Goal: Task Accomplishment & Management: Manage account settings

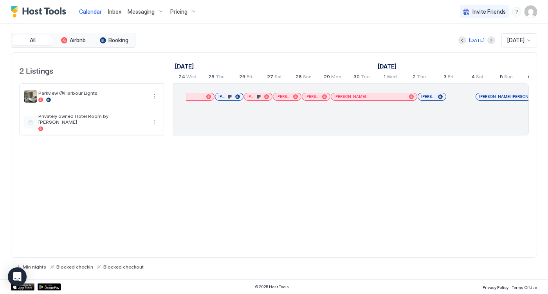
scroll to position [0, 435]
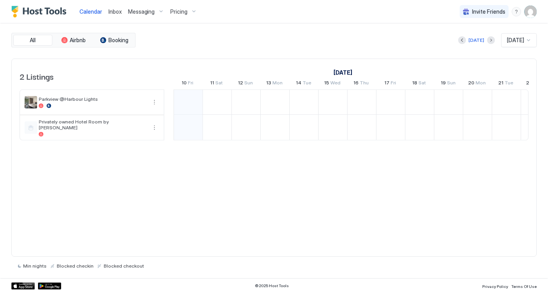
scroll to position [0, 435]
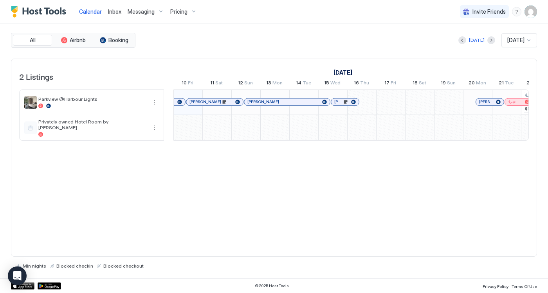
drag, startPoint x: 348, startPoint y: 226, endPoint x: 343, endPoint y: 225, distance: 4.8
click at [348, 226] on div "2 Listings [DATE] [DATE] [DATE] 25 Thu 26 Fri 27 Sat 28 Sun 29 Mon 30 Tue 1 Wed…" at bounding box center [274, 158] width 526 height 199
click at [180, 10] on span "Pricing" at bounding box center [178, 11] width 17 height 7
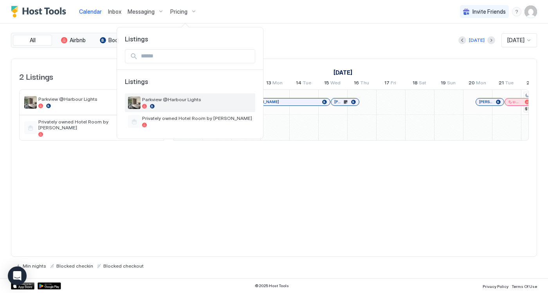
click at [165, 102] on span "Parkview @Harbour Lights" at bounding box center [197, 100] width 110 height 6
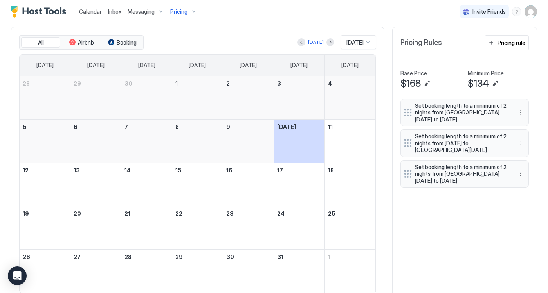
scroll to position [260, 0]
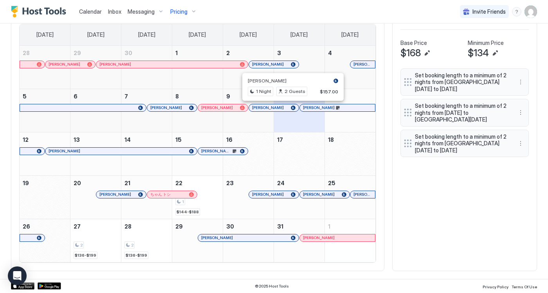
click at [288, 108] on div at bounding box center [288, 108] width 6 height 6
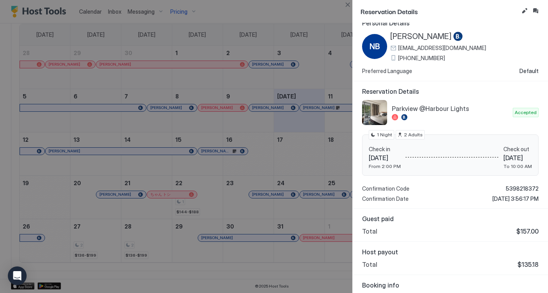
scroll to position [0, 0]
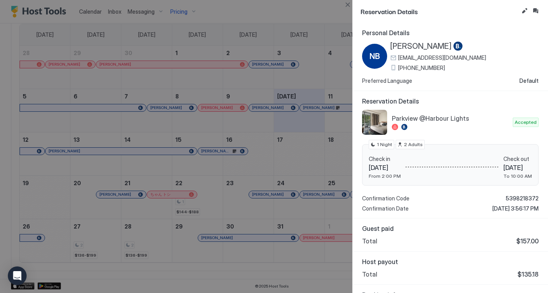
click at [316, 12] on div at bounding box center [274, 146] width 548 height 293
click at [346, 3] on button "Close" at bounding box center [347, 4] width 9 height 9
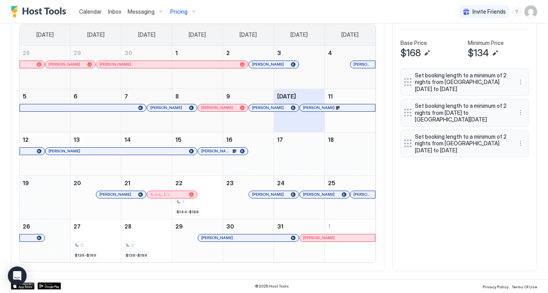
click at [418, 224] on div "All Airbnb Booking [DATE] [DATE] [DATE] [DATE] [DATE] [DATE] [DATE] [DATE] [DAT…" at bounding box center [274, 133] width 526 height 275
click at [407, 213] on div "All Airbnb Booking [DATE] [DATE] [DATE] [DATE] [DATE] [DATE] [DATE] [DATE] [DAT…" at bounding box center [274, 133] width 526 height 275
click at [406, 214] on div "All Airbnb Booking [DATE] [DATE] [DATE] [DATE] [DATE] [DATE] [DATE] [DATE] [DAT…" at bounding box center [274, 133] width 526 height 275
click at [407, 225] on div "All Airbnb Booking [DATE] [DATE] [DATE] [DATE] [DATE] [DATE] [DATE] [DATE] [DAT…" at bounding box center [274, 133] width 526 height 275
